Goal: Participate in discussion

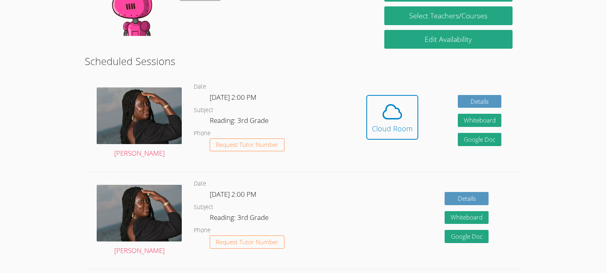
scroll to position [162, 0]
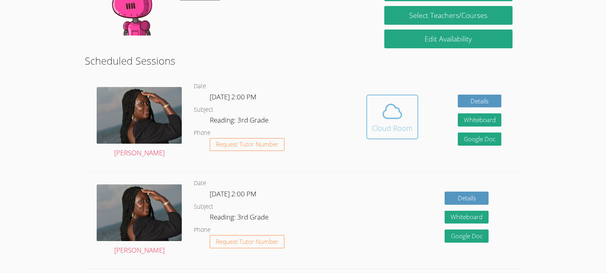
click at [396, 121] on icon at bounding box center [392, 111] width 22 height 22
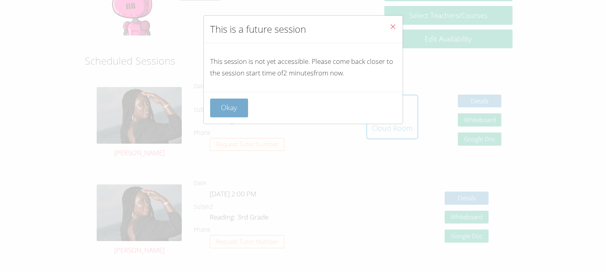
click at [234, 101] on button "Okay" at bounding box center [229, 108] width 38 height 19
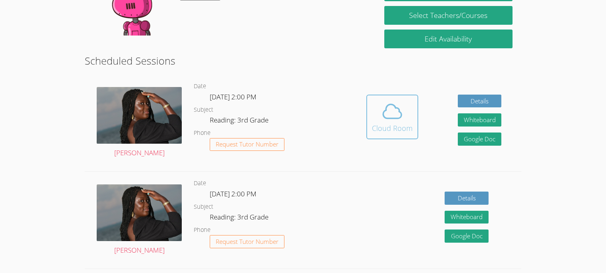
click at [383, 138] on button "Cloud Room" at bounding box center [392, 117] width 52 height 45
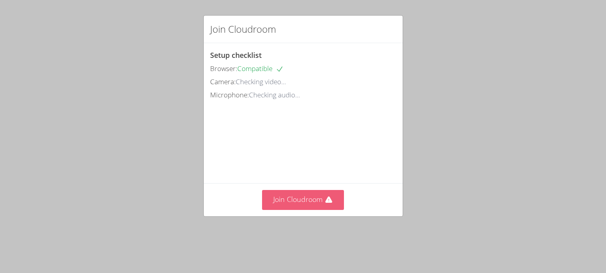
click at [332, 204] on icon at bounding box center [329, 200] width 8 height 8
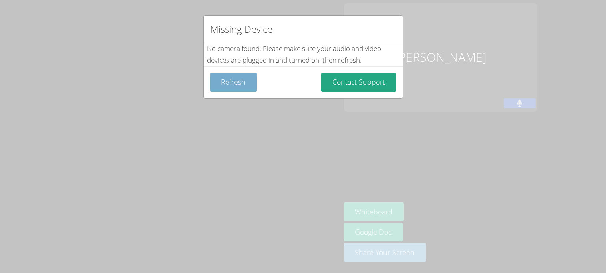
click at [236, 82] on button "Refresh" at bounding box center [233, 82] width 47 height 19
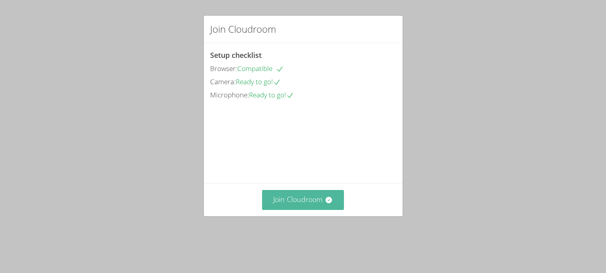
click at [287, 210] on button "Join Cloudroom" at bounding box center [303, 200] width 82 height 20
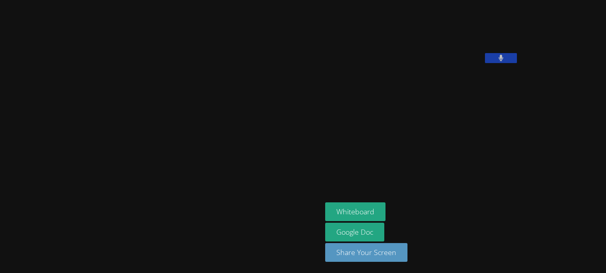
click at [485, 63] on button at bounding box center [501, 58] width 32 height 10
click at [496, 61] on icon at bounding box center [500, 58] width 8 height 7
click at [445, 63] on video at bounding box center [385, 33] width 120 height 60
click at [485, 63] on button at bounding box center [501, 58] width 32 height 10
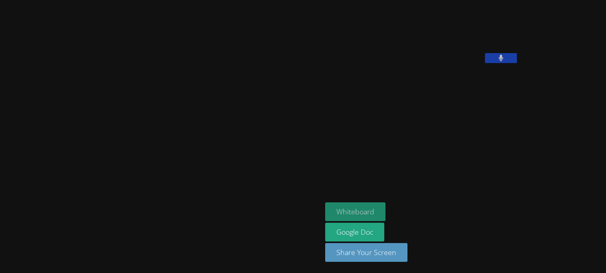
click at [325, 204] on button "Whiteboard" at bounding box center [355, 211] width 60 height 19
click at [445, 63] on video at bounding box center [385, 33] width 120 height 60
click at [485, 63] on button at bounding box center [501, 58] width 32 height 10
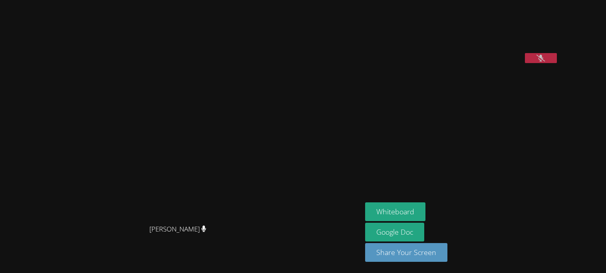
click at [485, 63] on video at bounding box center [425, 33] width 120 height 60
click at [525, 63] on button at bounding box center [541, 58] width 32 height 10
click at [538, 61] on icon at bounding box center [540, 58] width 5 height 7
click at [537, 61] on icon at bounding box center [540, 58] width 8 height 7
click at [557, 63] on button at bounding box center [541, 58] width 32 height 10
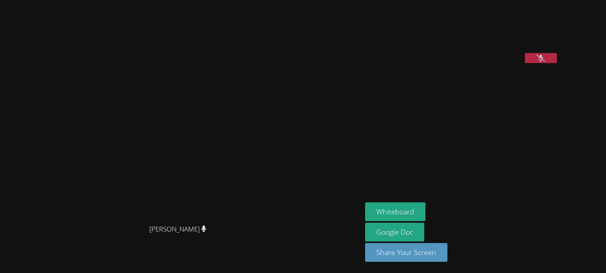
click at [545, 61] on icon at bounding box center [540, 58] width 8 height 7
click at [557, 63] on button at bounding box center [541, 58] width 32 height 10
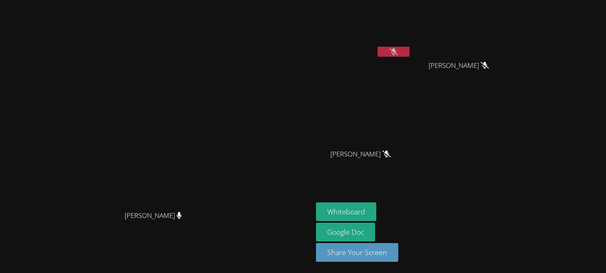
click at [409, 55] on button at bounding box center [393, 52] width 32 height 10
click at [409, 50] on button at bounding box center [393, 52] width 32 height 10
click at [409, 52] on button at bounding box center [393, 52] width 32 height 10
click at [409, 56] on button at bounding box center [393, 52] width 32 height 10
click at [411, 61] on div "ALVARO LUNA" at bounding box center [363, 45] width 95 height 85
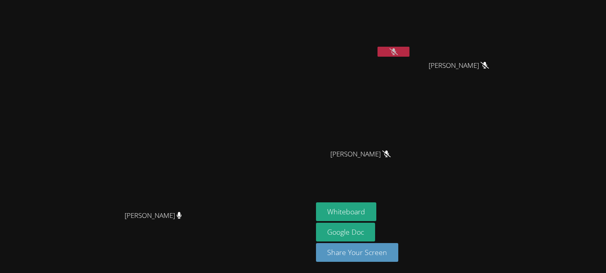
click at [411, 27] on video at bounding box center [363, 30] width 95 height 54
click at [409, 54] on button at bounding box center [393, 52] width 32 height 10
click at [411, 37] on video at bounding box center [363, 30] width 95 height 54
click at [409, 50] on button at bounding box center [393, 52] width 32 height 10
click at [409, 47] on button at bounding box center [393, 52] width 32 height 10
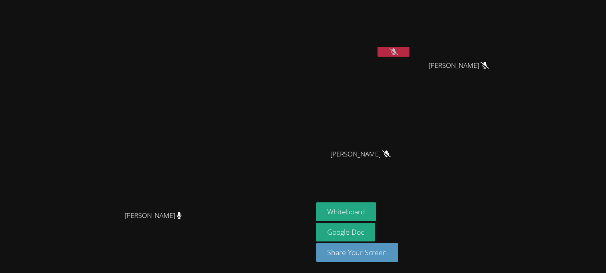
click at [409, 55] on button at bounding box center [393, 52] width 32 height 10
click at [411, 54] on video at bounding box center [363, 30] width 95 height 54
click at [409, 54] on button at bounding box center [393, 52] width 32 height 10
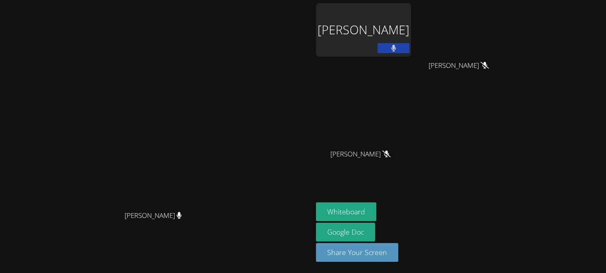
click at [396, 50] on icon at bounding box center [393, 48] width 5 height 7
click at [398, 51] on icon at bounding box center [393, 48] width 8 height 7
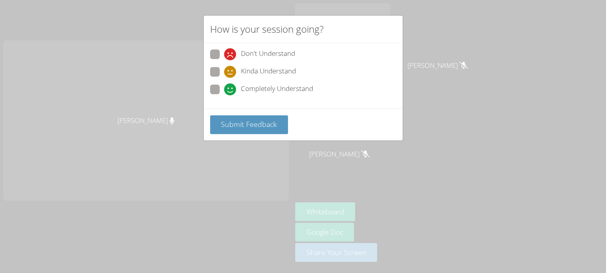
click at [224, 95] on span at bounding box center [224, 95] width 0 height 0
click at [224, 91] on input "Completely Understand" at bounding box center [227, 88] width 7 height 7
radio input "true"
click at [253, 123] on span "Submit Feedback" at bounding box center [249, 124] width 56 height 10
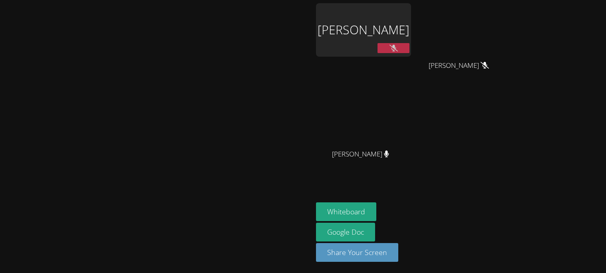
click at [409, 52] on button at bounding box center [393, 48] width 32 height 10
click at [409, 47] on button at bounding box center [393, 48] width 32 height 10
click at [409, 48] on button at bounding box center [393, 48] width 32 height 10
click at [409, 53] on button at bounding box center [393, 48] width 32 height 10
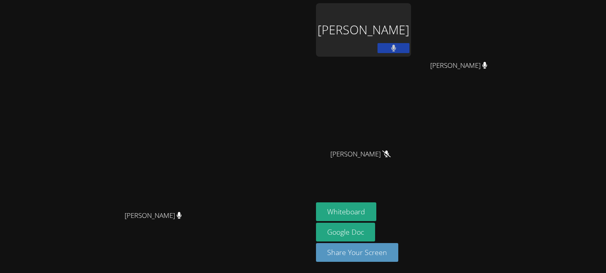
click at [409, 53] on button at bounding box center [393, 48] width 32 height 10
click at [398, 49] on icon at bounding box center [393, 48] width 8 height 7
click at [396, 49] on icon at bounding box center [393, 48] width 5 height 7
click at [398, 49] on icon at bounding box center [393, 48] width 8 height 7
click at [396, 49] on icon at bounding box center [393, 48] width 5 height 7
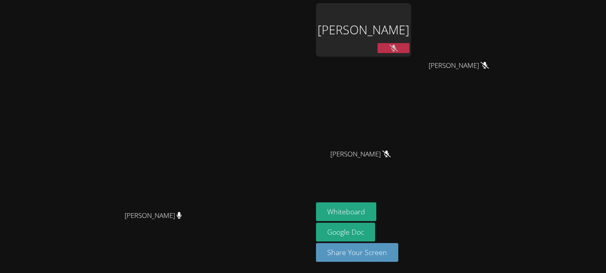
click at [398, 51] on icon at bounding box center [393, 48] width 8 height 7
click at [409, 50] on button at bounding box center [393, 48] width 32 height 10
click at [377, 43] on button at bounding box center [393, 48] width 32 height 10
click at [409, 43] on button at bounding box center [393, 48] width 32 height 10
click at [377, 43] on button at bounding box center [393, 48] width 32 height 10
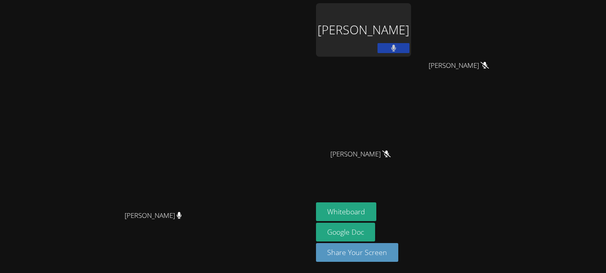
click at [377, 43] on button at bounding box center [393, 48] width 32 height 10
click at [398, 49] on icon at bounding box center [393, 48] width 8 height 7
